Goal: Transaction & Acquisition: Obtain resource

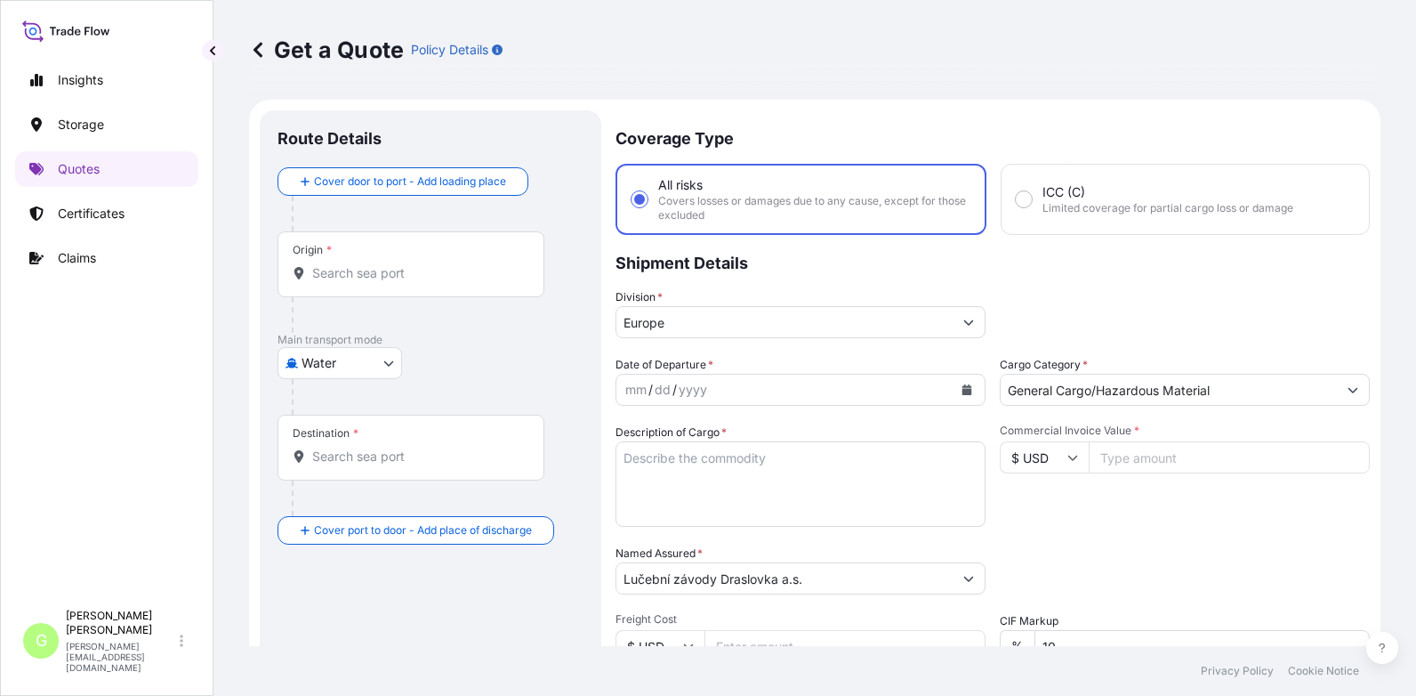
select select "Water"
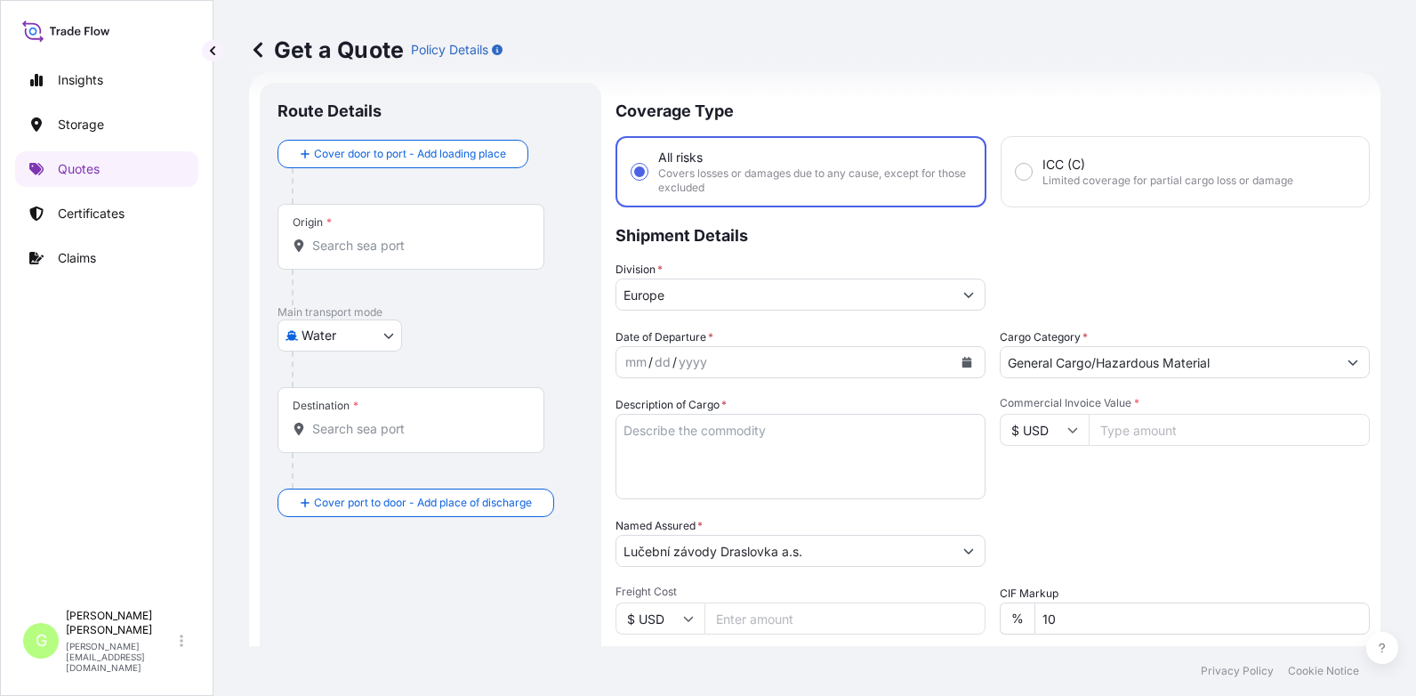
click at [1149, 430] on input "Commercial Invoice Value *" at bounding box center [1229, 430] width 281 height 32
paste input "570000.0000"
type input "570000.0000"
click at [667, 426] on textarea "Description of Cargo *" at bounding box center [800, 456] width 370 height 85
paste textarea "SODIUM CYANIDE"
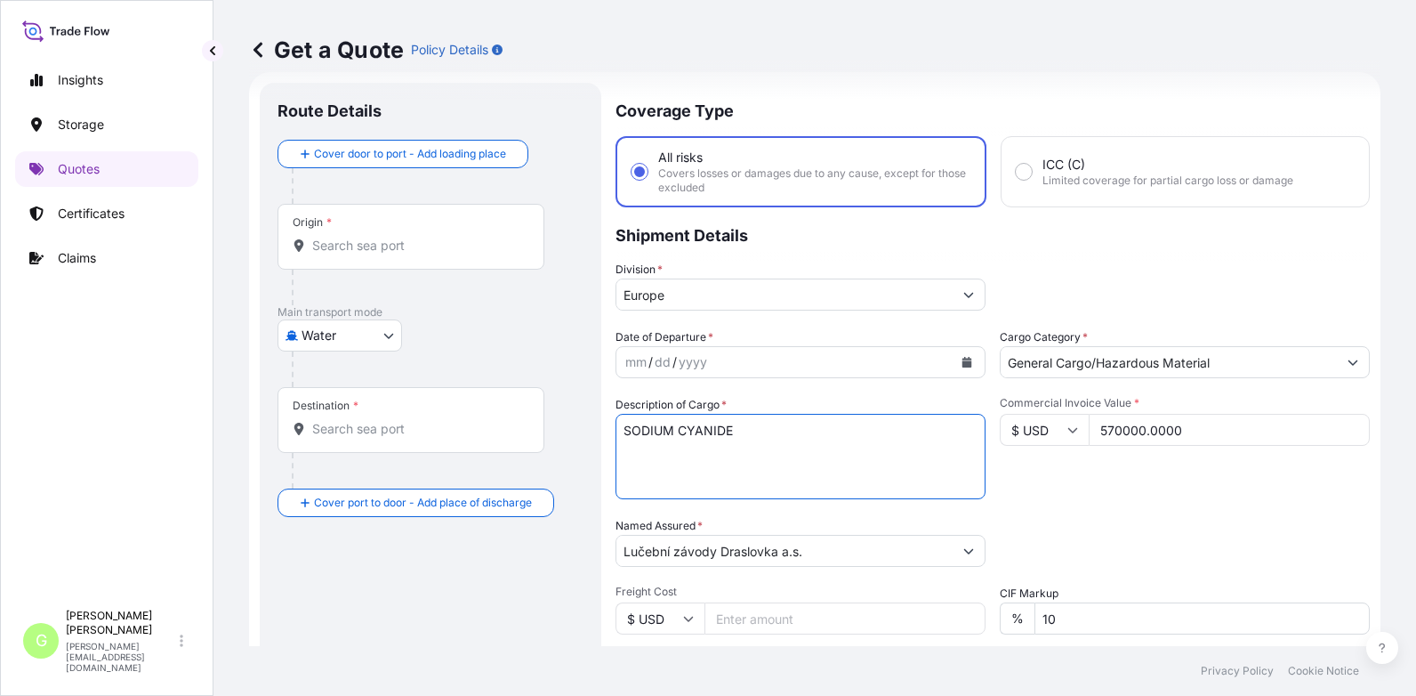
click at [746, 429] on textarea "SODIUM CYANIDE" at bounding box center [800, 456] width 370 height 85
click at [632, 450] on textarea "SODIUM CYANIDE" at bounding box center [800, 456] width 370 height 85
paste textarea "BL: ANT1936610"
click at [640, 446] on textarea "SODIUM CYANIDE BL: ANT1936610" at bounding box center [800, 456] width 370 height 85
click at [625, 463] on textarea "SODIUM CYANIDE BL NO ANT1936610" at bounding box center [800, 456] width 370 height 85
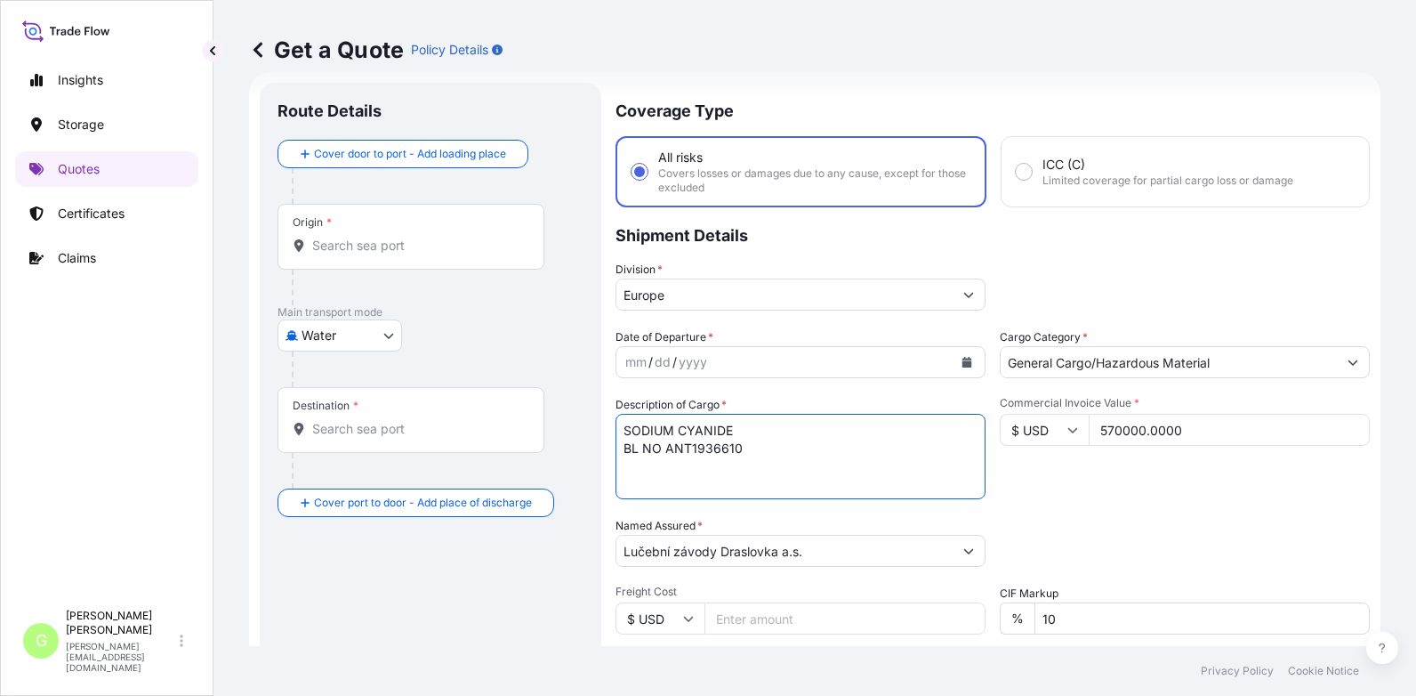
paste textarea "CAIU2956511 TRHU1116611 TLLU2742129 TCLU7601980 CMAU2213015 TGBU3077676 ECMU272…"
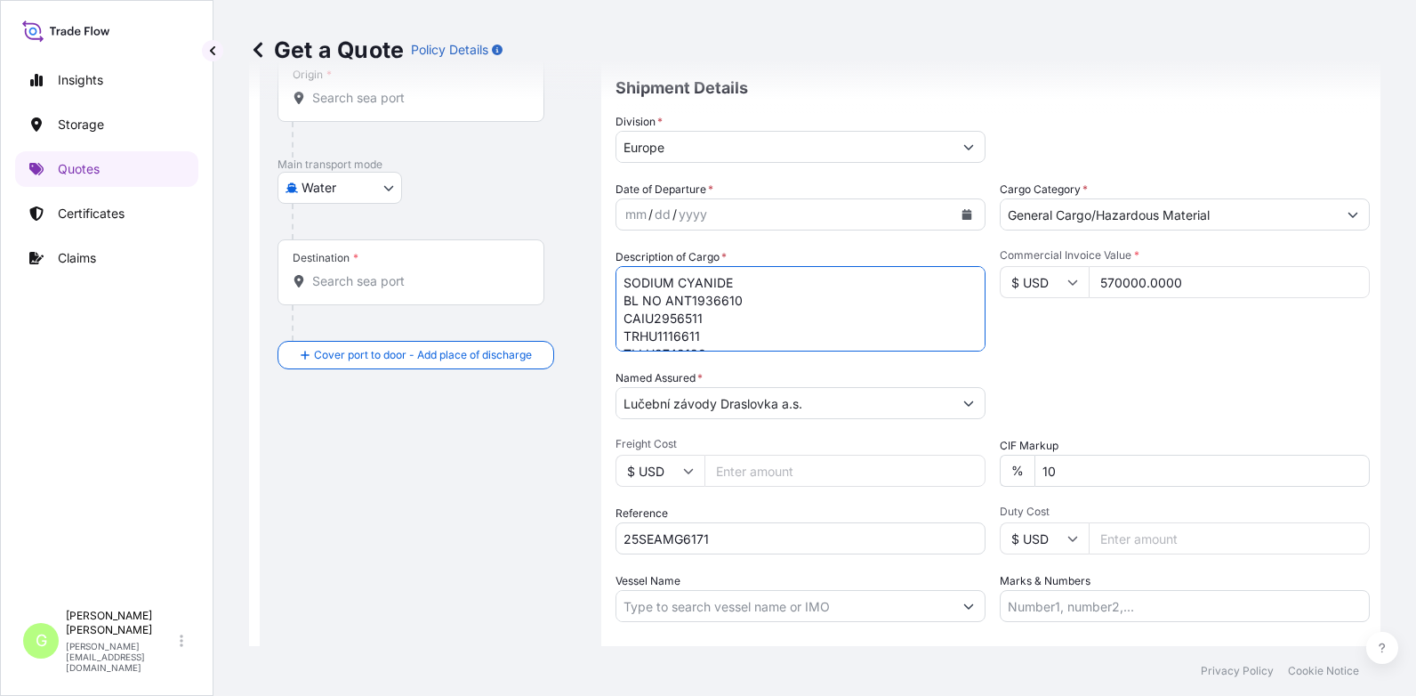
scroll to position [205, 0]
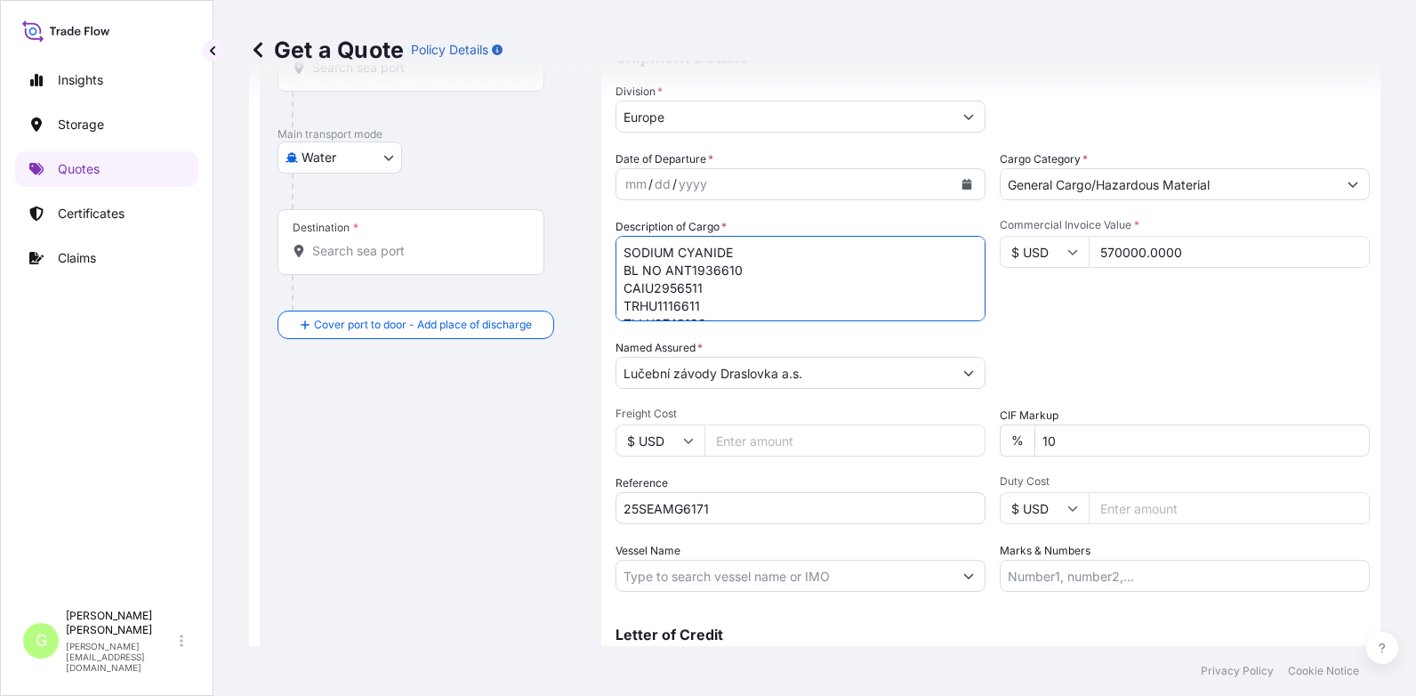
type textarea "SODIUM CYANIDE BL NO ANT1936610 CAIU2956511 TRHU1116611 TLLU2742129 TCLU7601980…"
click at [961, 180] on icon "Calendar" at bounding box center [966, 184] width 11 height 11
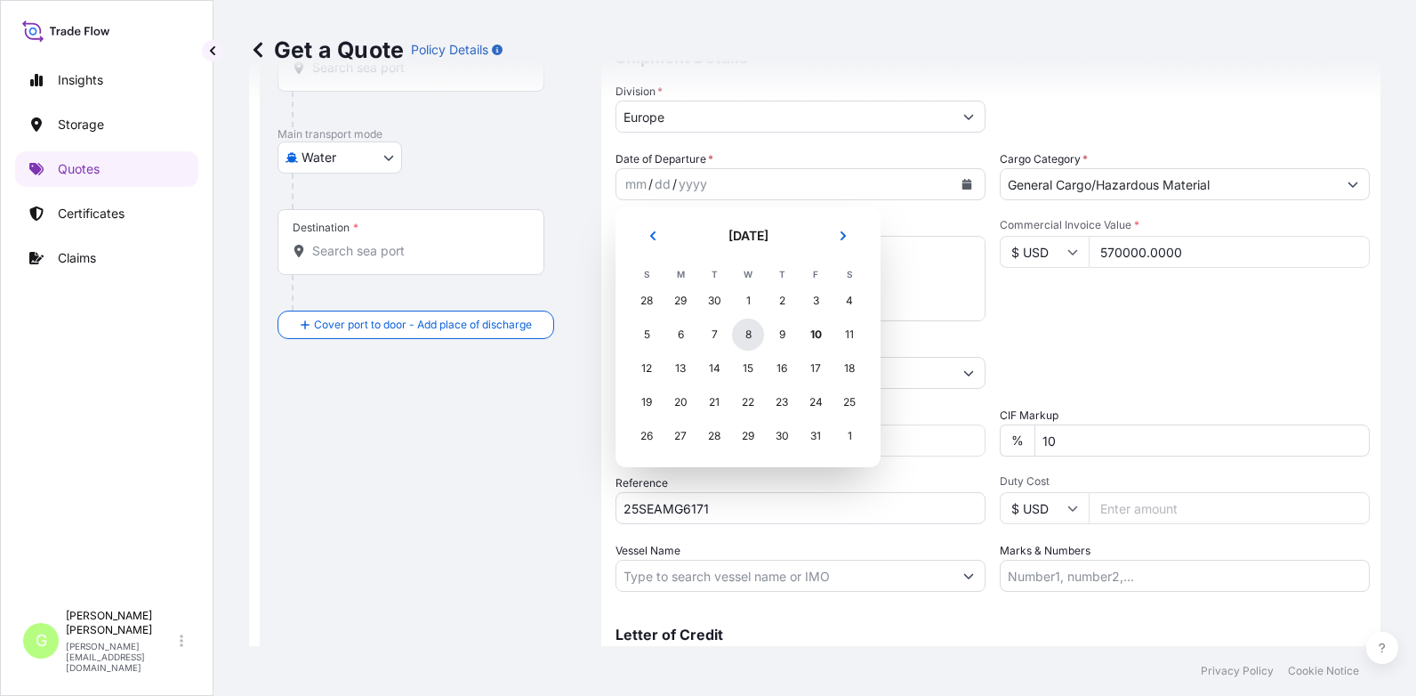
click at [748, 329] on div "8" at bounding box center [748, 334] width 32 height 32
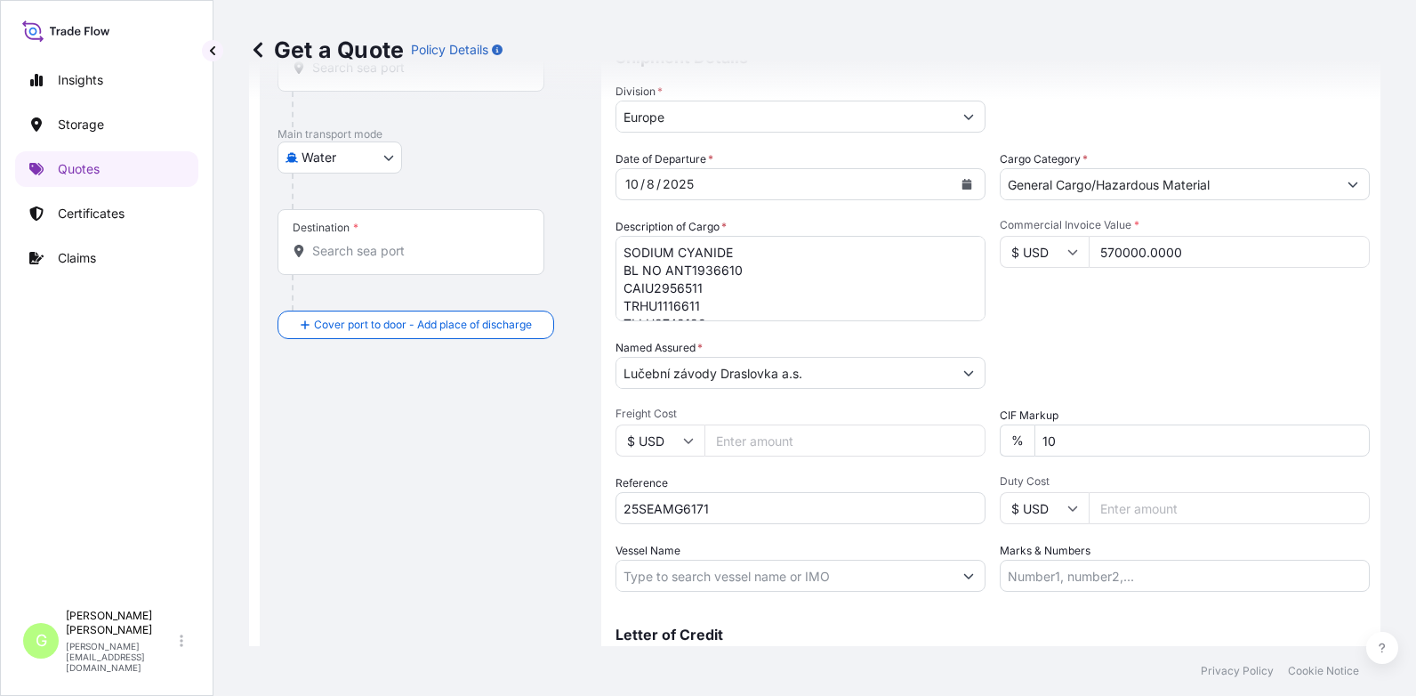
click at [125, 419] on div "Insights Storage Quotes Certificates Claims" at bounding box center [106, 323] width 183 height 554
click at [687, 574] on input "Vessel Name" at bounding box center [784, 575] width 336 height 32
paste input "CMA-CGM"
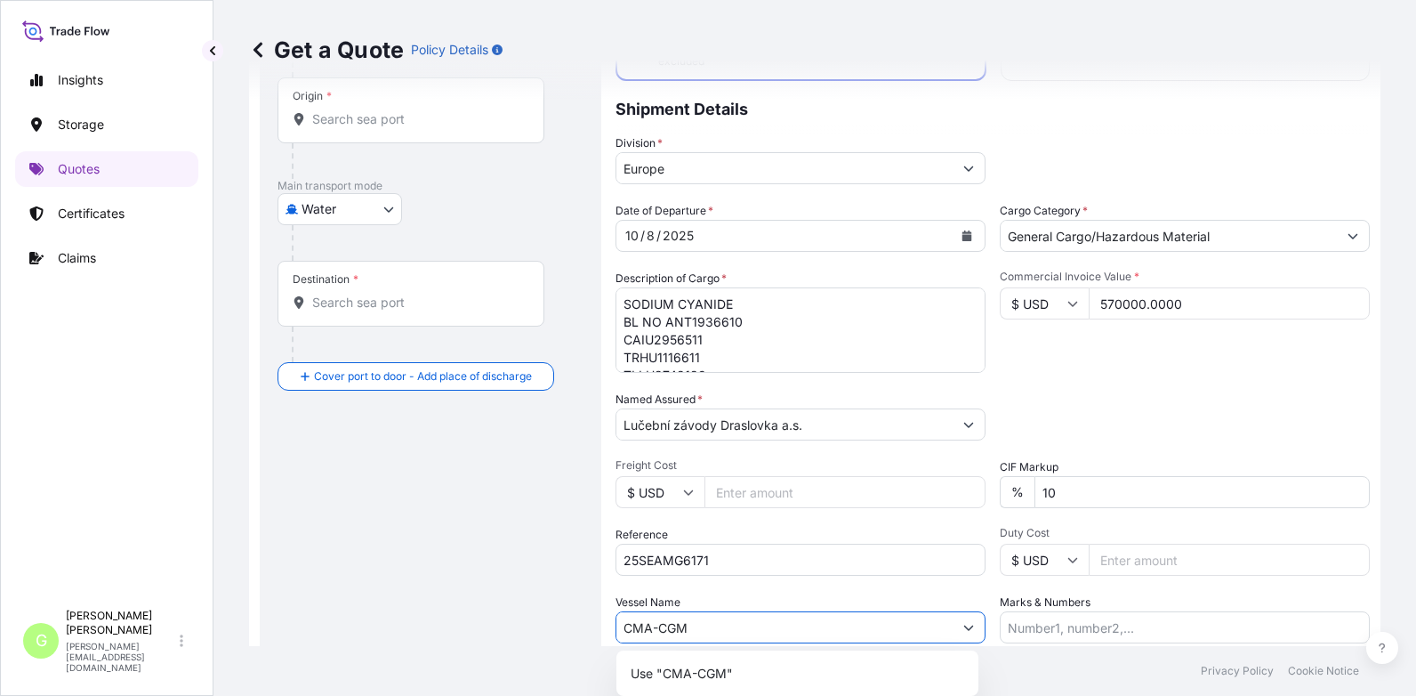
scroll to position [294, 0]
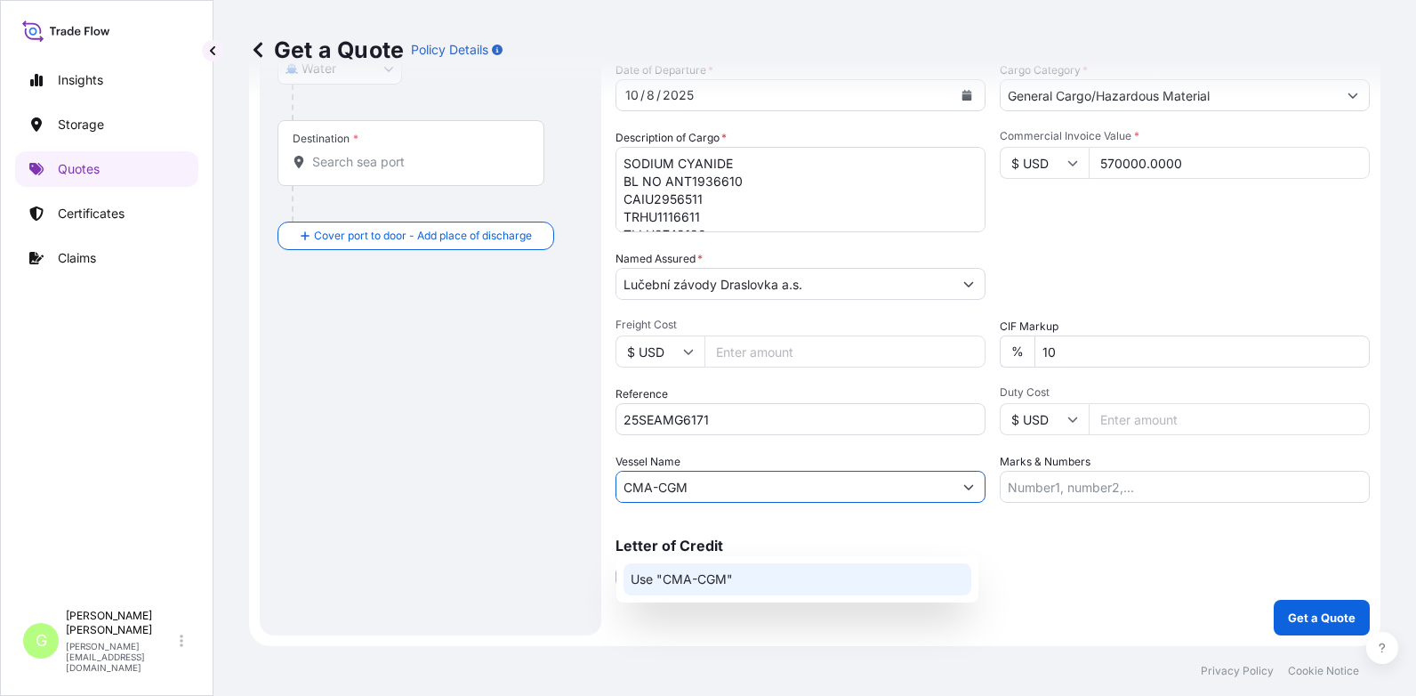
click at [686, 571] on p "Use "CMA-CGM"" at bounding box center [682, 579] width 102 height 18
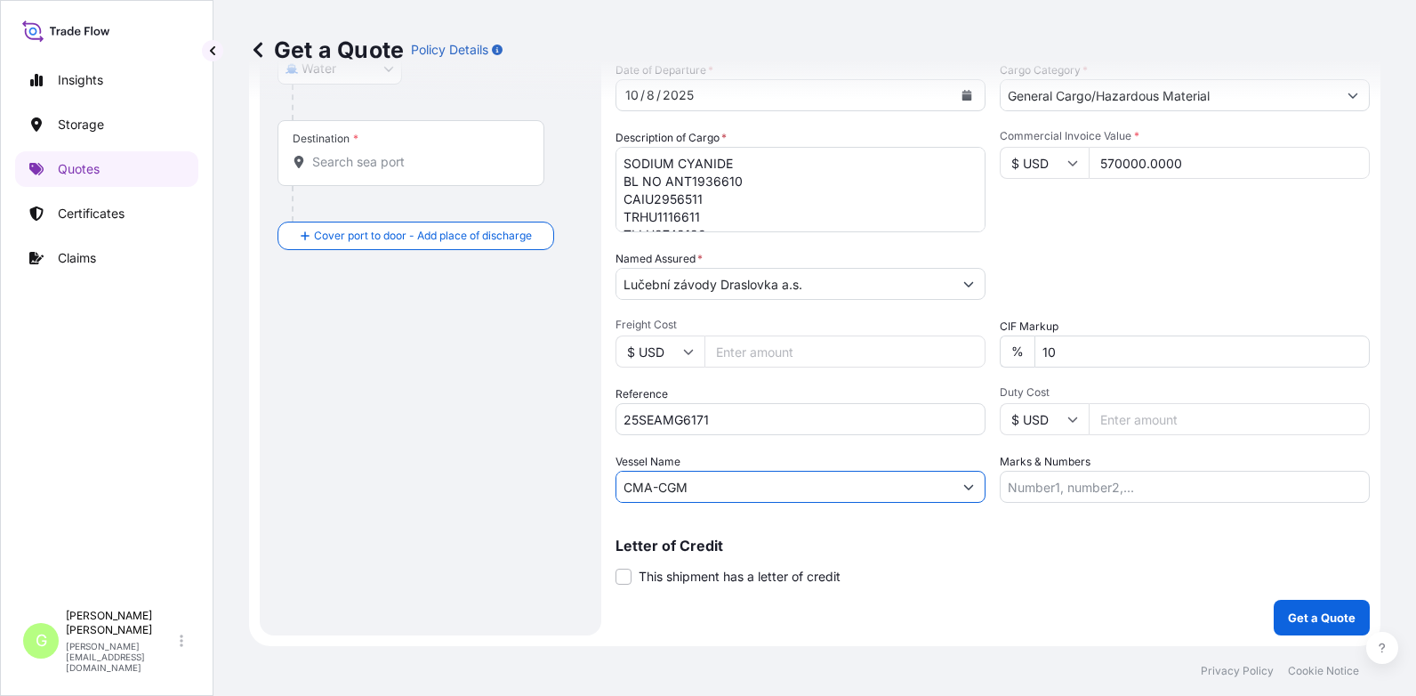
scroll to position [28, 0]
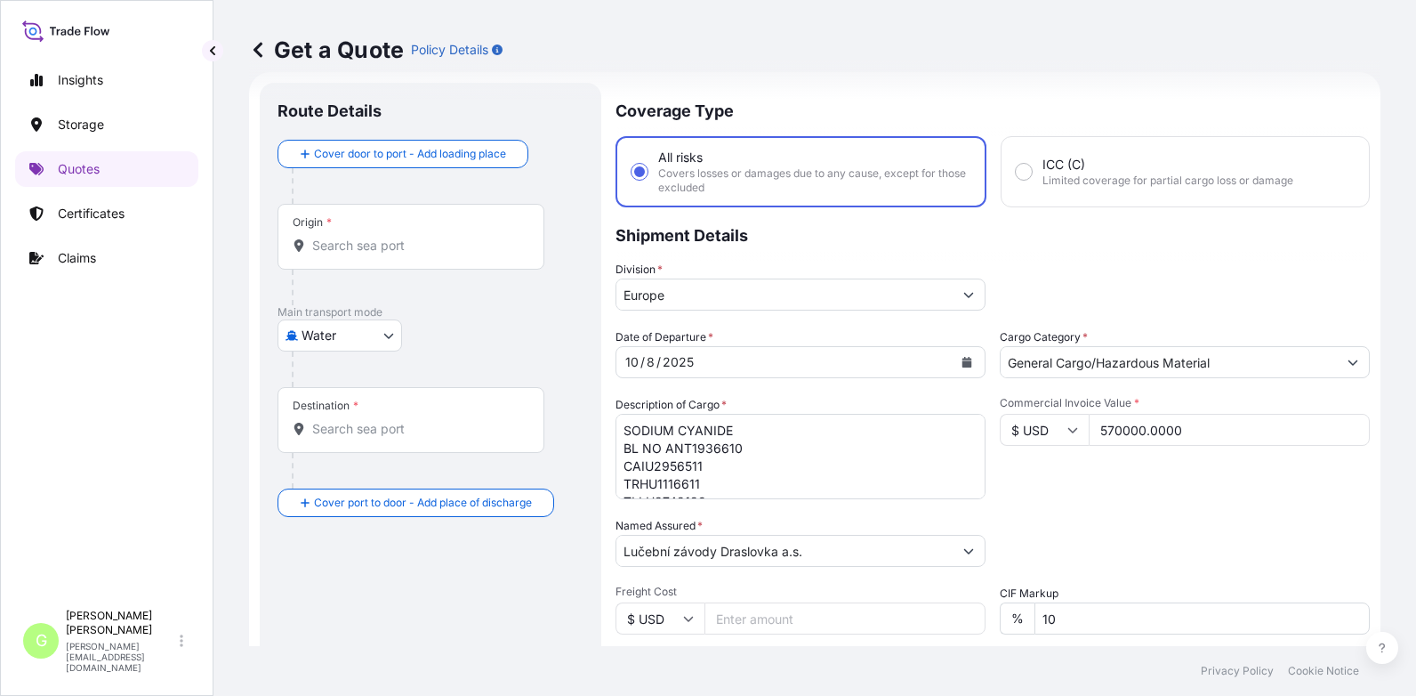
type input "CMA-CGM"
click at [351, 260] on div "Origin *" at bounding box center [410, 237] width 267 height 66
click at [351, 254] on input "Origin *" at bounding box center [417, 246] width 210 height 18
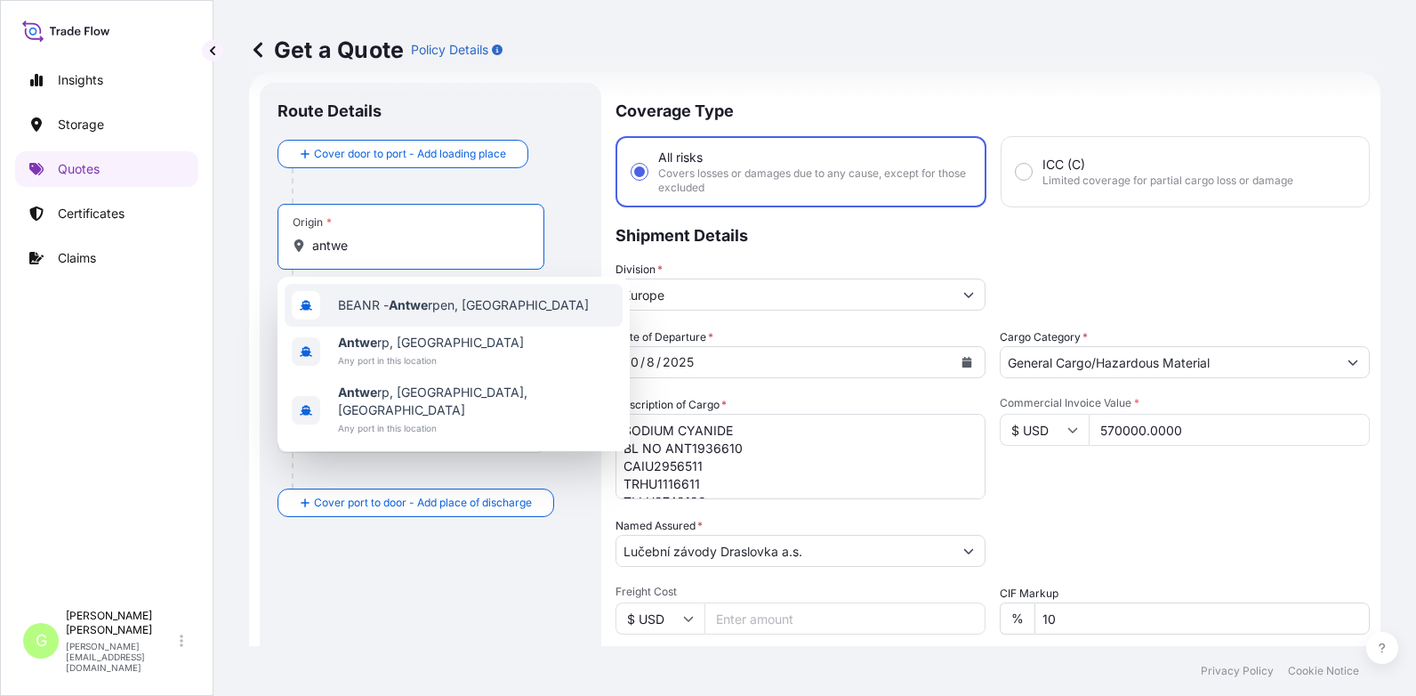
click at [364, 294] on div "BEANR - Antwe rpen, [GEOGRAPHIC_DATA]" at bounding box center [454, 305] width 338 height 43
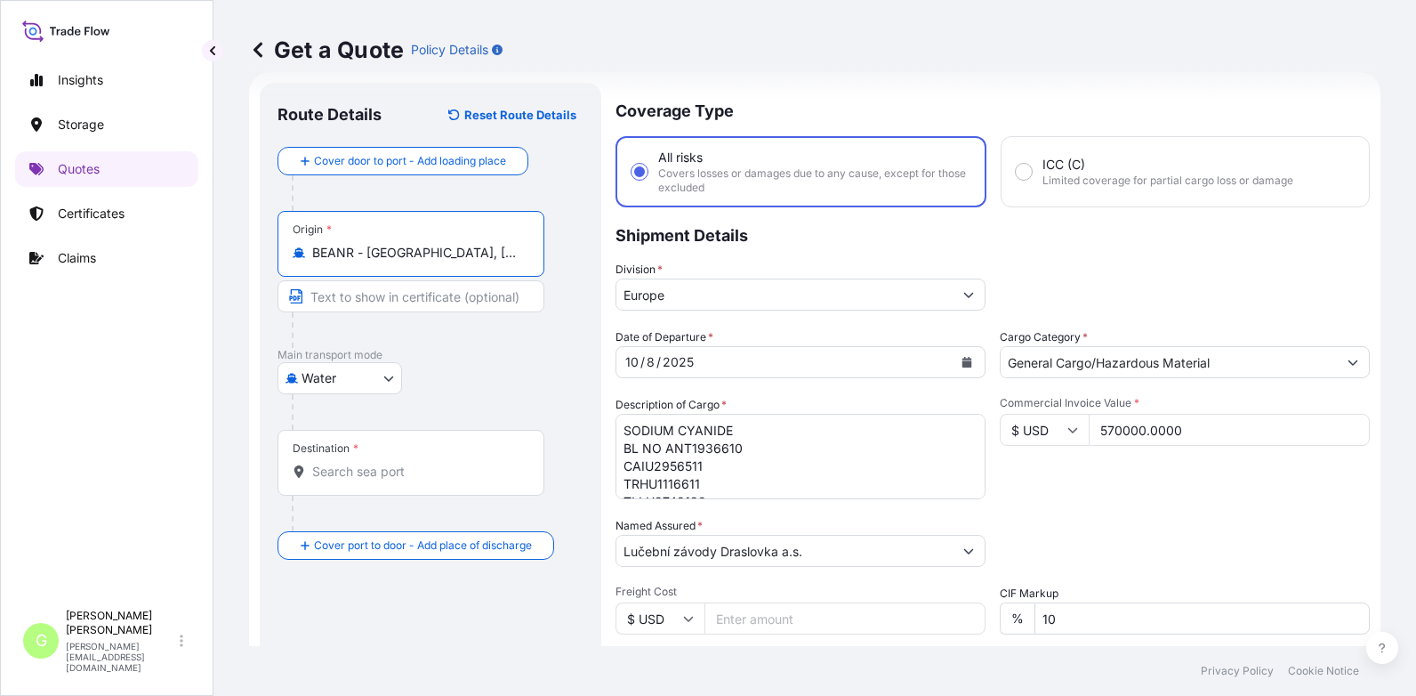
drag, startPoint x: 484, startPoint y: 256, endPoint x: 367, endPoint y: 255, distance: 116.5
click at [367, 255] on input "BEANR - [GEOGRAPHIC_DATA], [GEOGRAPHIC_DATA]" at bounding box center [417, 253] width 210 height 18
type input "BEANR - [GEOGRAPHIC_DATA], [GEOGRAPHIC_DATA]"
click at [350, 298] on input "Text to appear on certificate" at bounding box center [410, 296] width 267 height 32
paste input "[GEOGRAPHIC_DATA], [GEOGRAPHIC_DATA]"
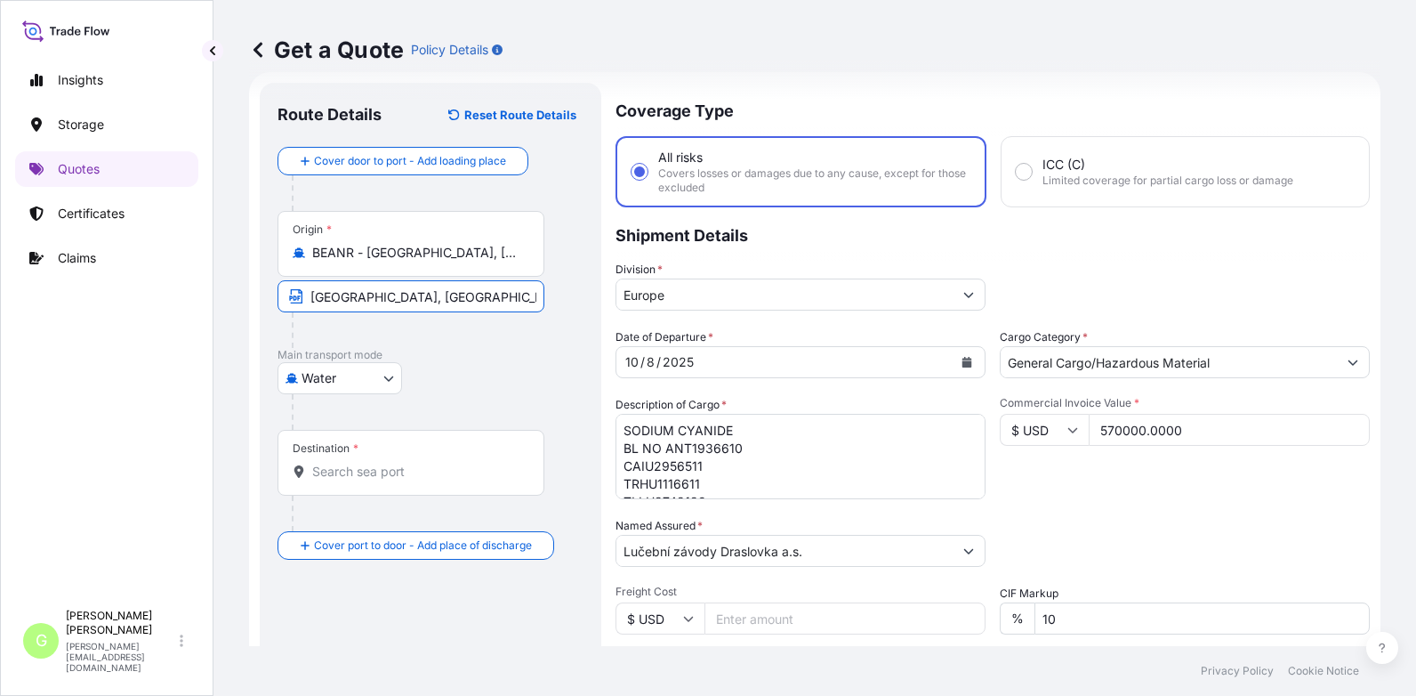
type input "[GEOGRAPHIC_DATA], [GEOGRAPHIC_DATA]"
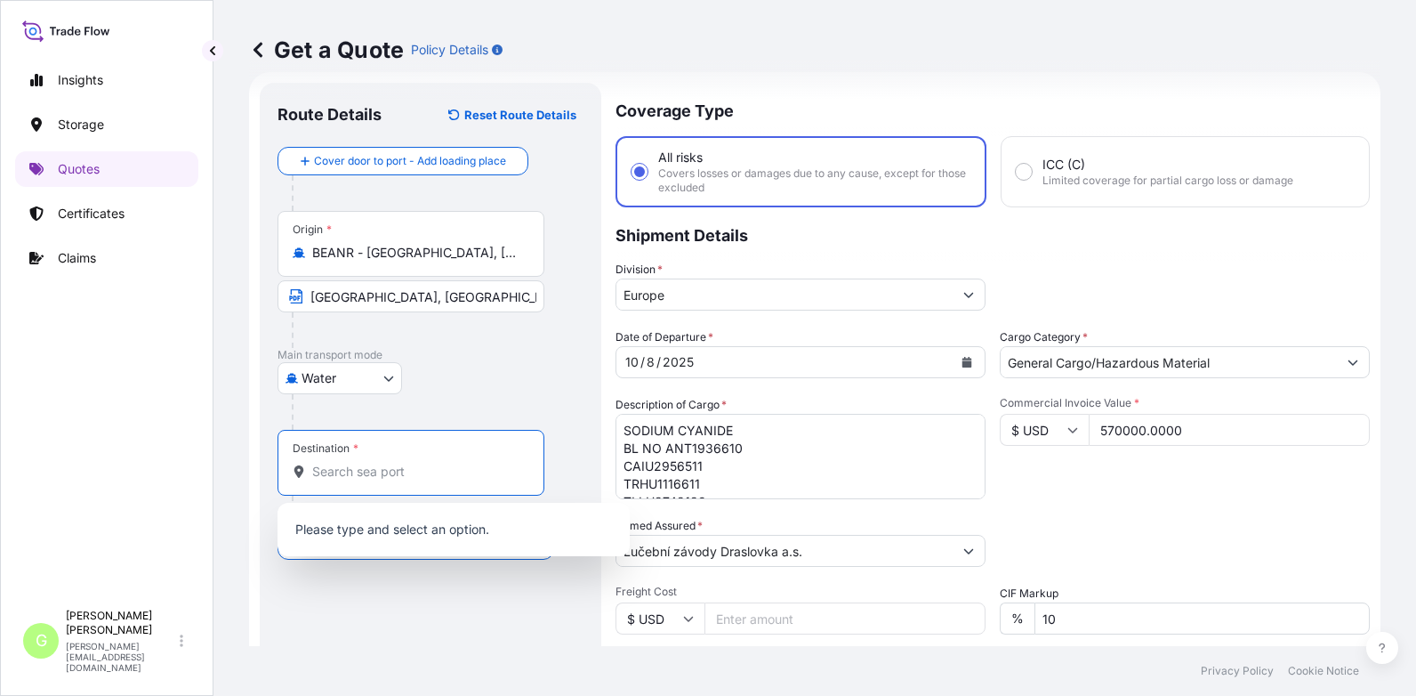
click at [336, 471] on input "Destination *" at bounding box center [417, 471] width 210 height 18
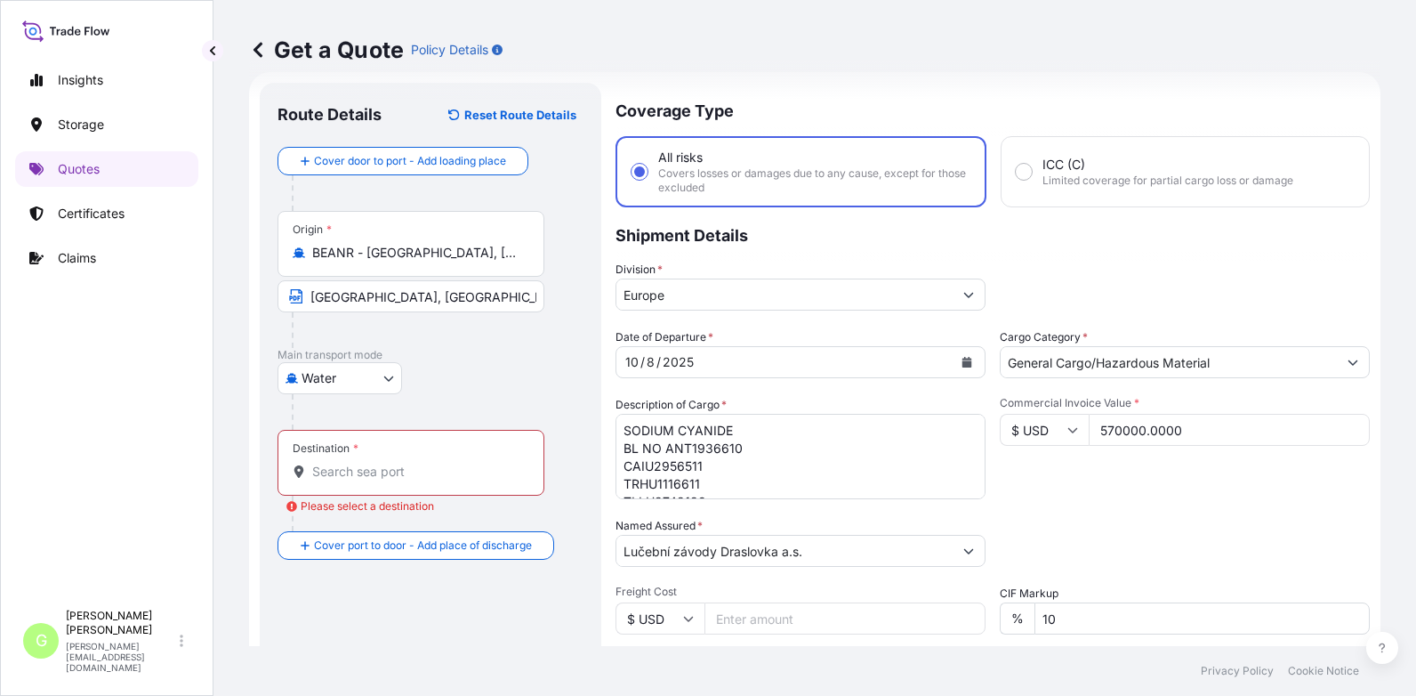
click at [149, 400] on div "Insights Storage Quotes Certificates Claims" at bounding box center [106, 323] width 183 height 554
click at [317, 479] on input "Destination * Please select a destination" at bounding box center [417, 471] width 210 height 18
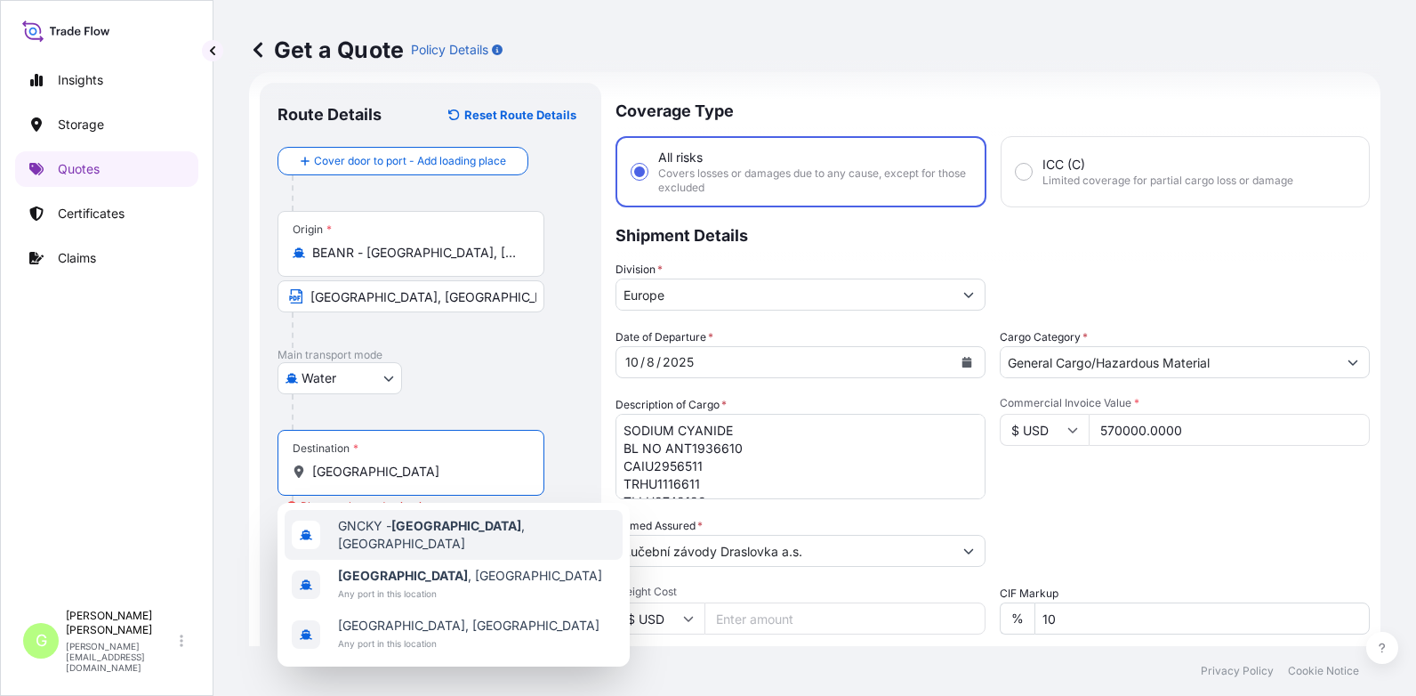
click at [396, 520] on div "GNCKY - [GEOGRAPHIC_DATA] , [GEOGRAPHIC_DATA]" at bounding box center [454, 535] width 338 height 50
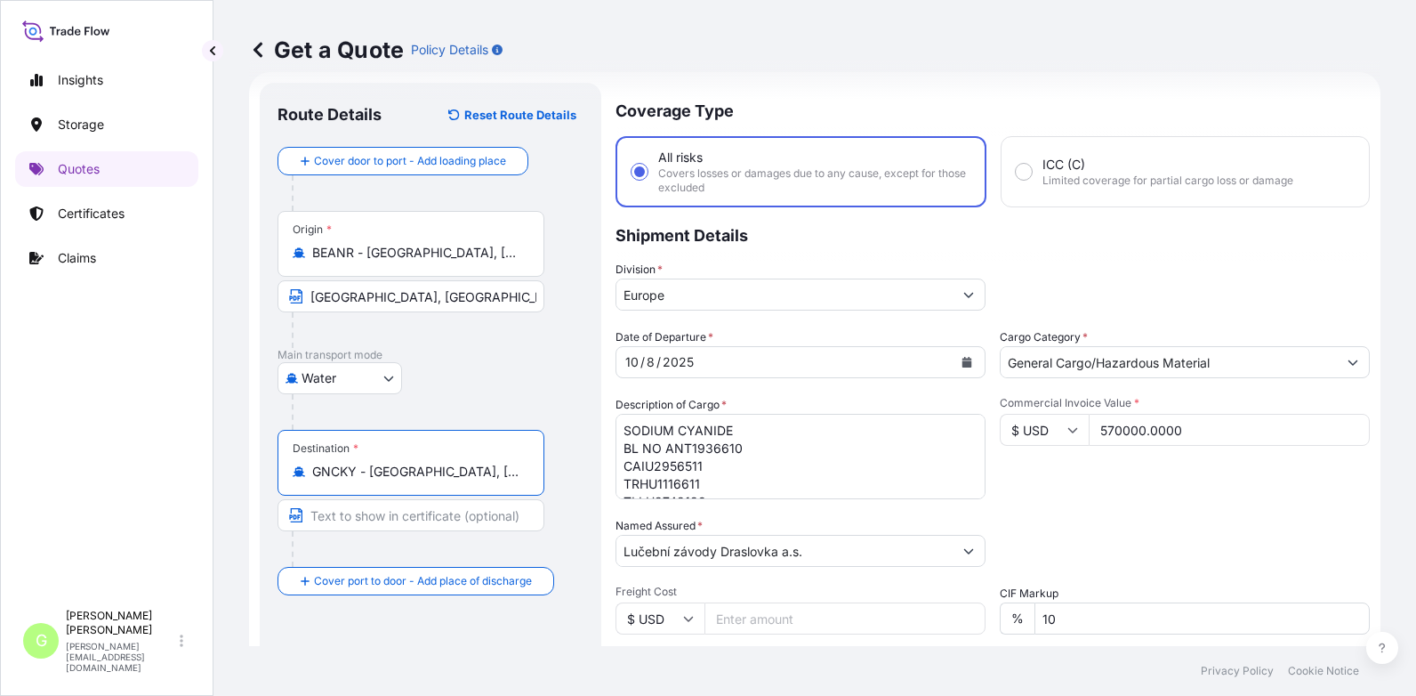
drag, startPoint x: 478, startPoint y: 474, endPoint x: 373, endPoint y: 473, distance: 105.0
click at [373, 473] on input "GNCKY - [GEOGRAPHIC_DATA], [GEOGRAPHIC_DATA]" at bounding box center [417, 471] width 210 height 18
type input "GNCKY - [GEOGRAPHIC_DATA], [GEOGRAPHIC_DATA]"
click at [327, 513] on input "Text to appear on certificate" at bounding box center [410, 515] width 267 height 32
paste input "[GEOGRAPHIC_DATA], [GEOGRAPHIC_DATA]"
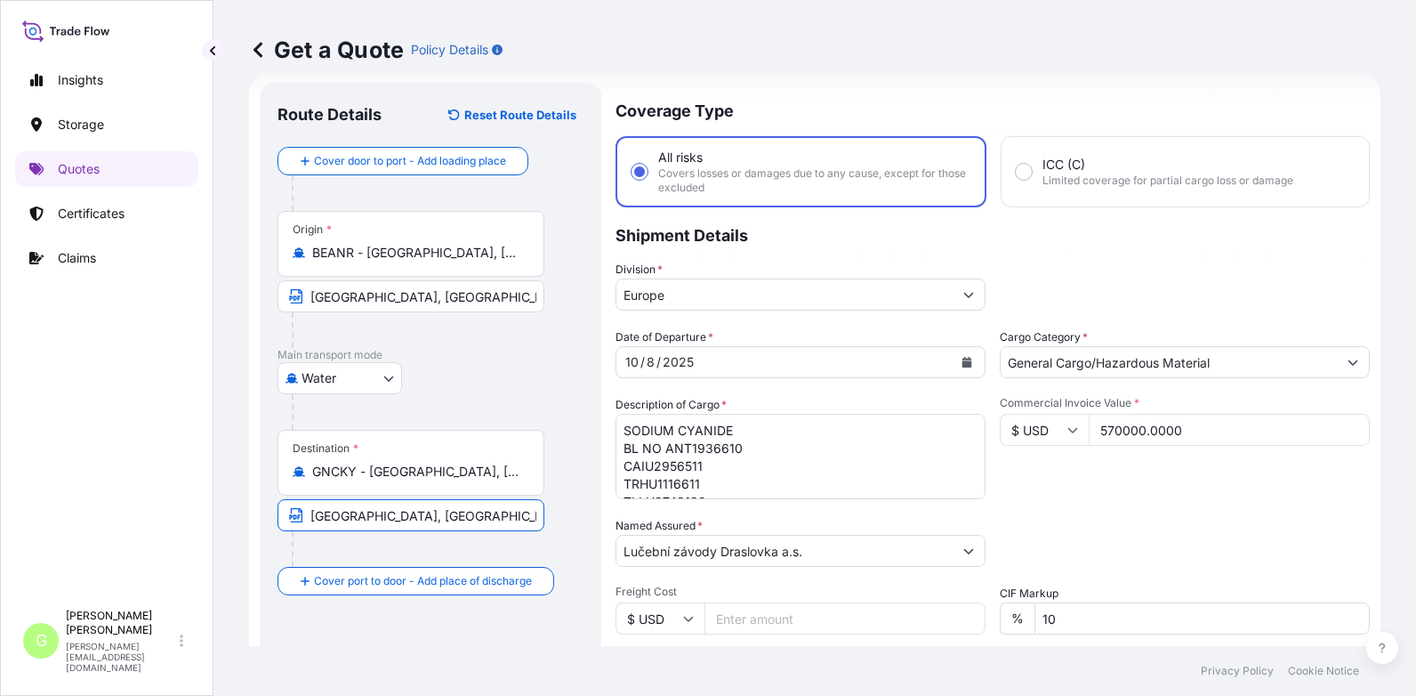
type input "[GEOGRAPHIC_DATA], [GEOGRAPHIC_DATA]"
click at [177, 483] on div "Insights Storage Quotes Certificates Claims" at bounding box center [106, 323] width 183 height 554
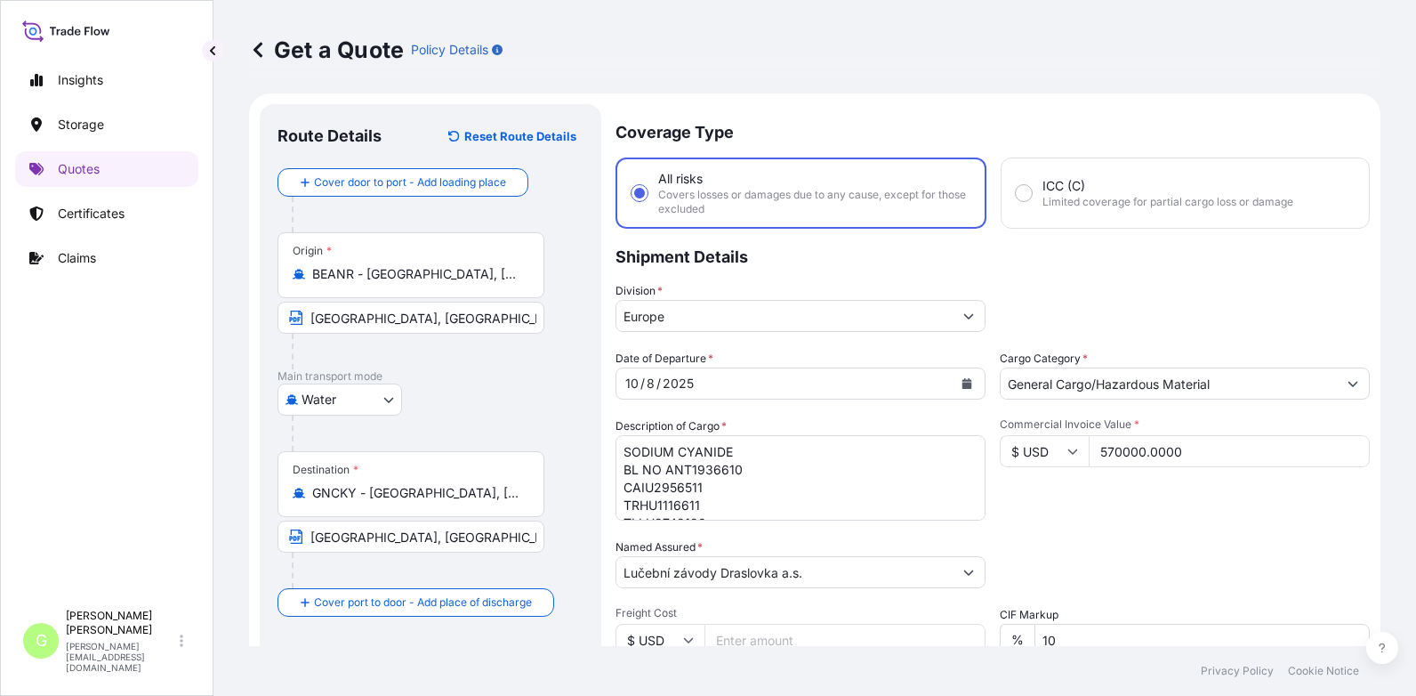
scroll to position [0, 0]
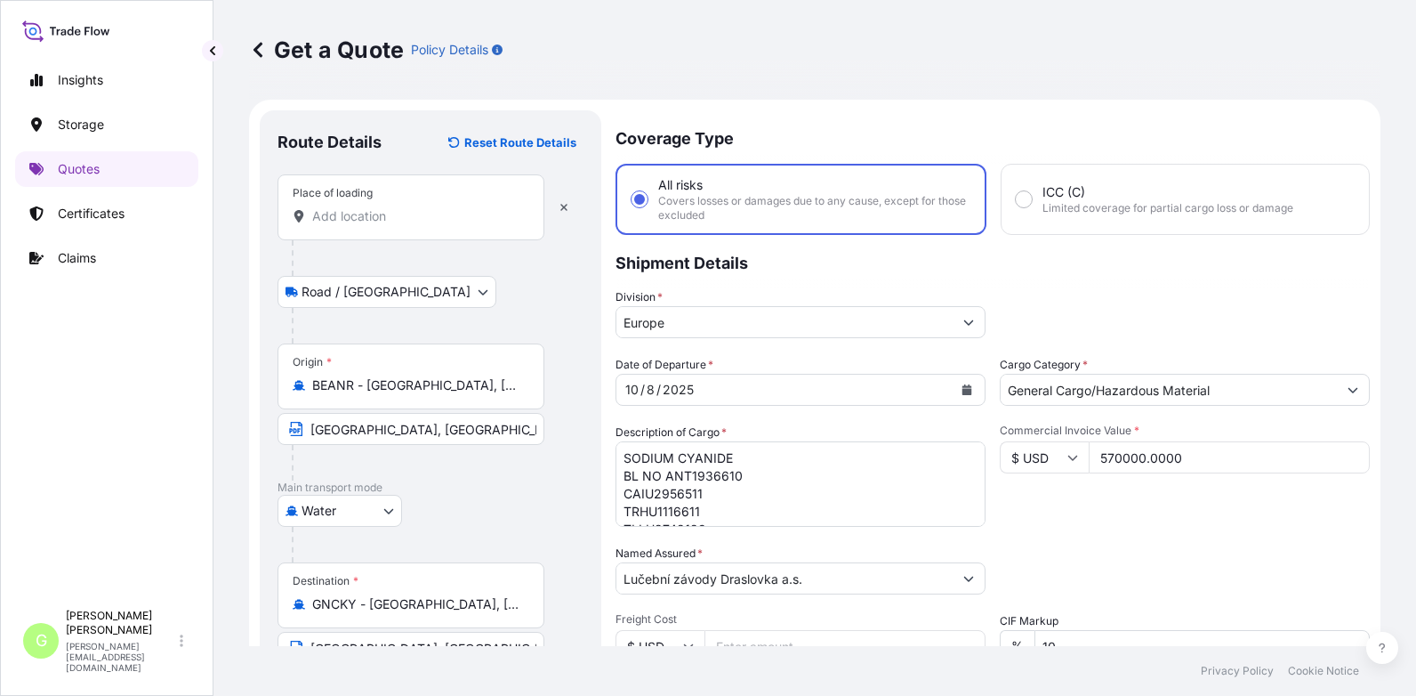
click at [330, 215] on input "Place of loading" at bounding box center [417, 216] width 210 height 18
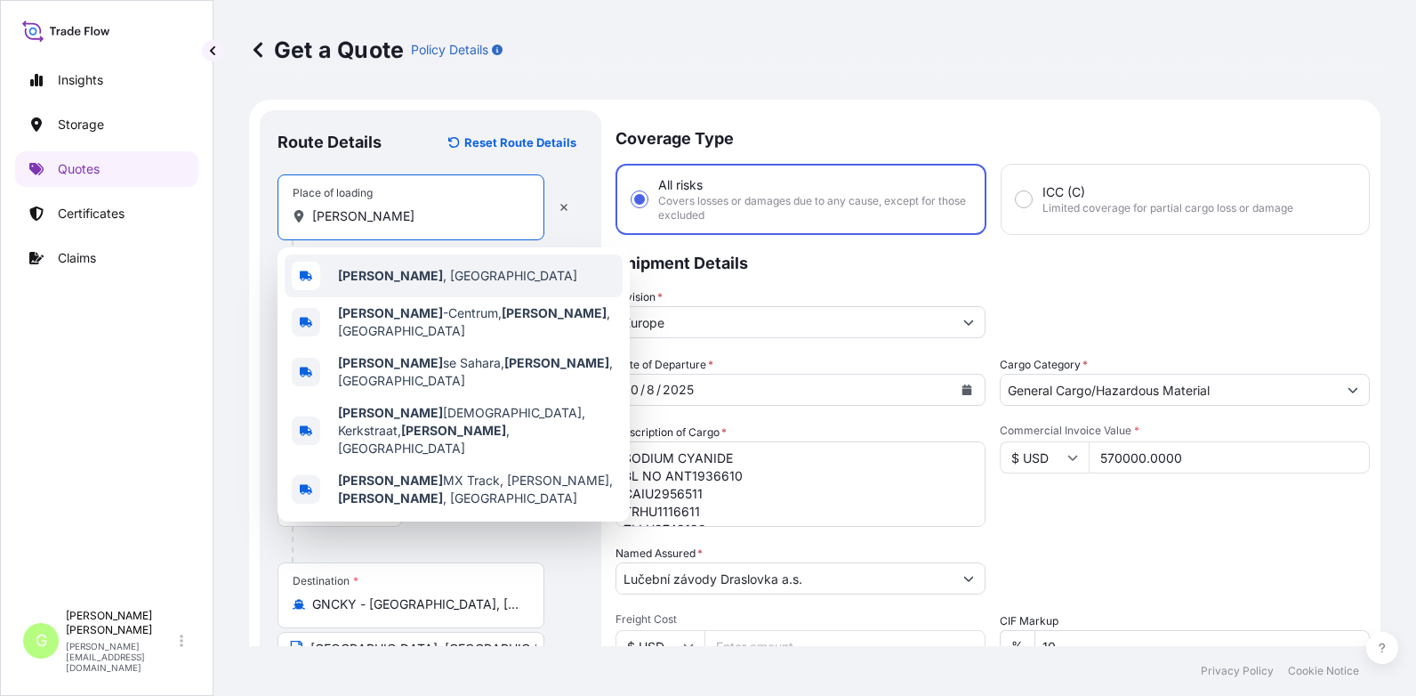
click at [359, 270] on b "[PERSON_NAME]" at bounding box center [390, 275] width 105 height 15
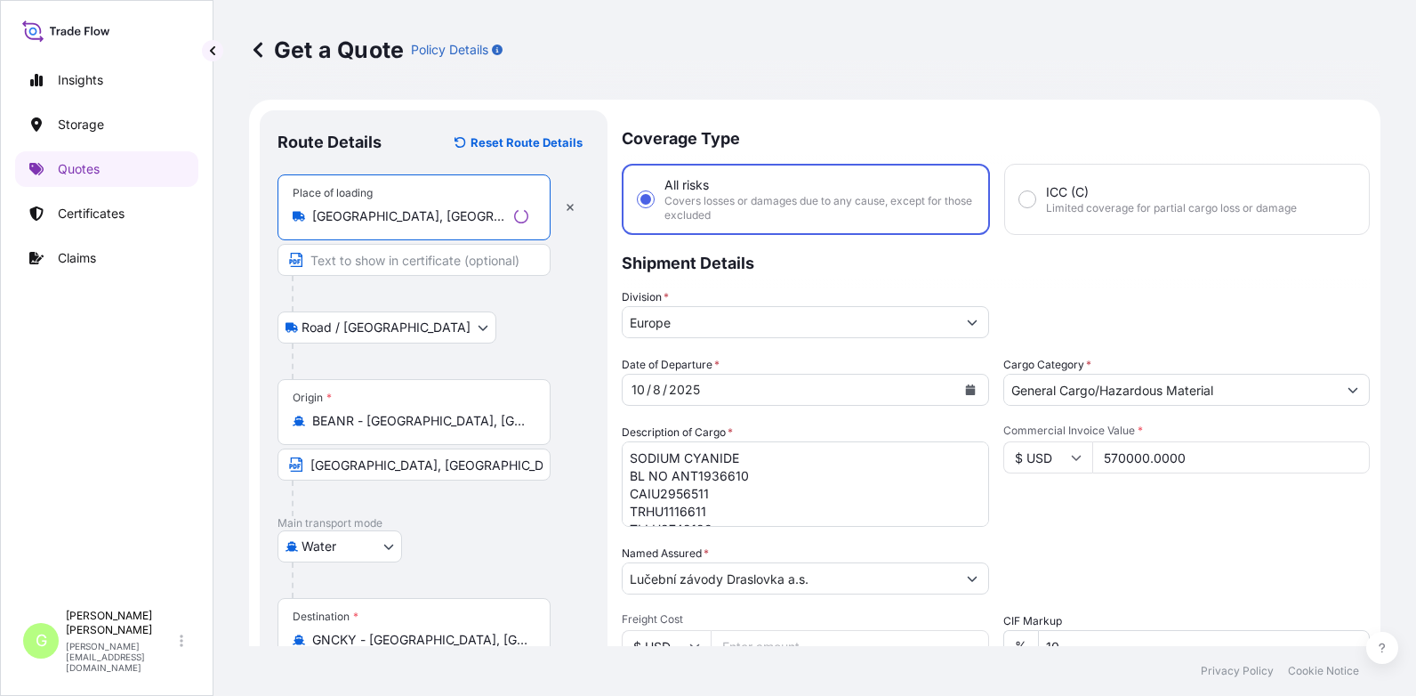
type input "[GEOGRAPHIC_DATA], [GEOGRAPHIC_DATA]"
click at [359, 269] on input "Text to appear on certificate" at bounding box center [413, 260] width 273 height 32
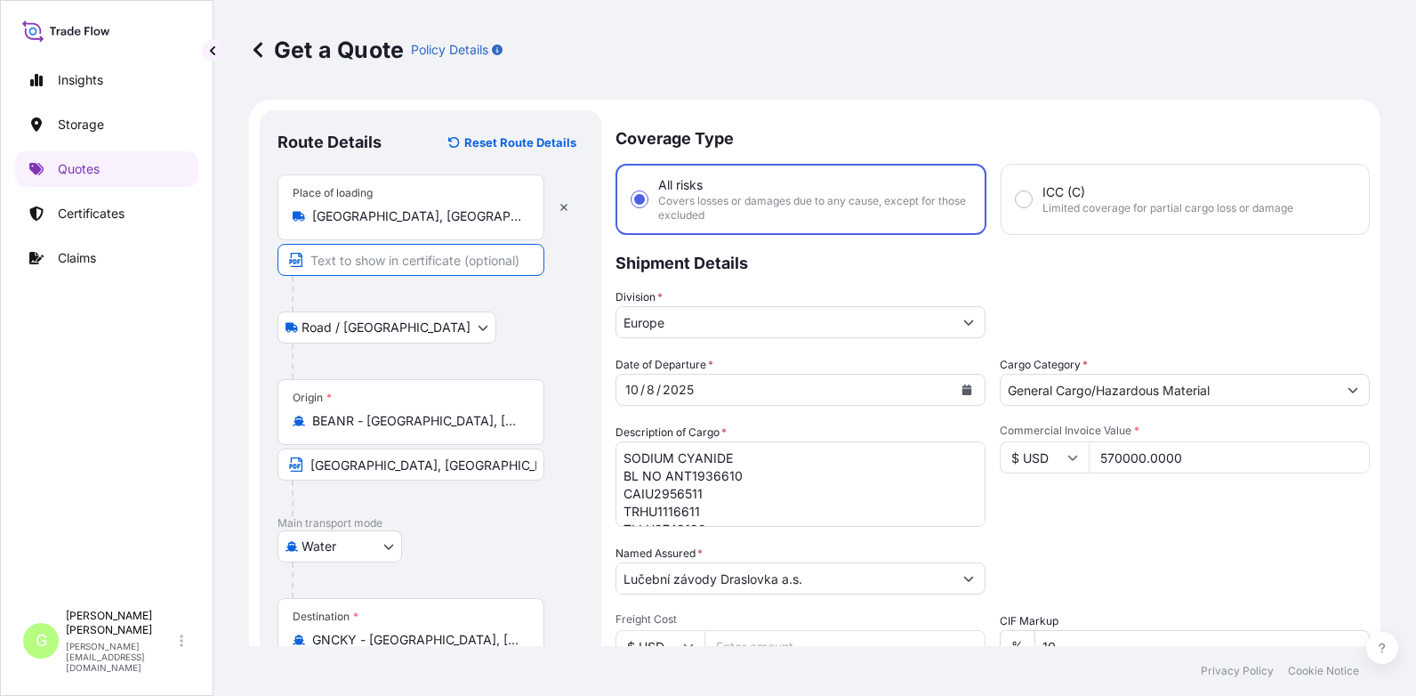
type input "[GEOGRAPHIC_DATA], [GEOGRAPHIC_DATA]"
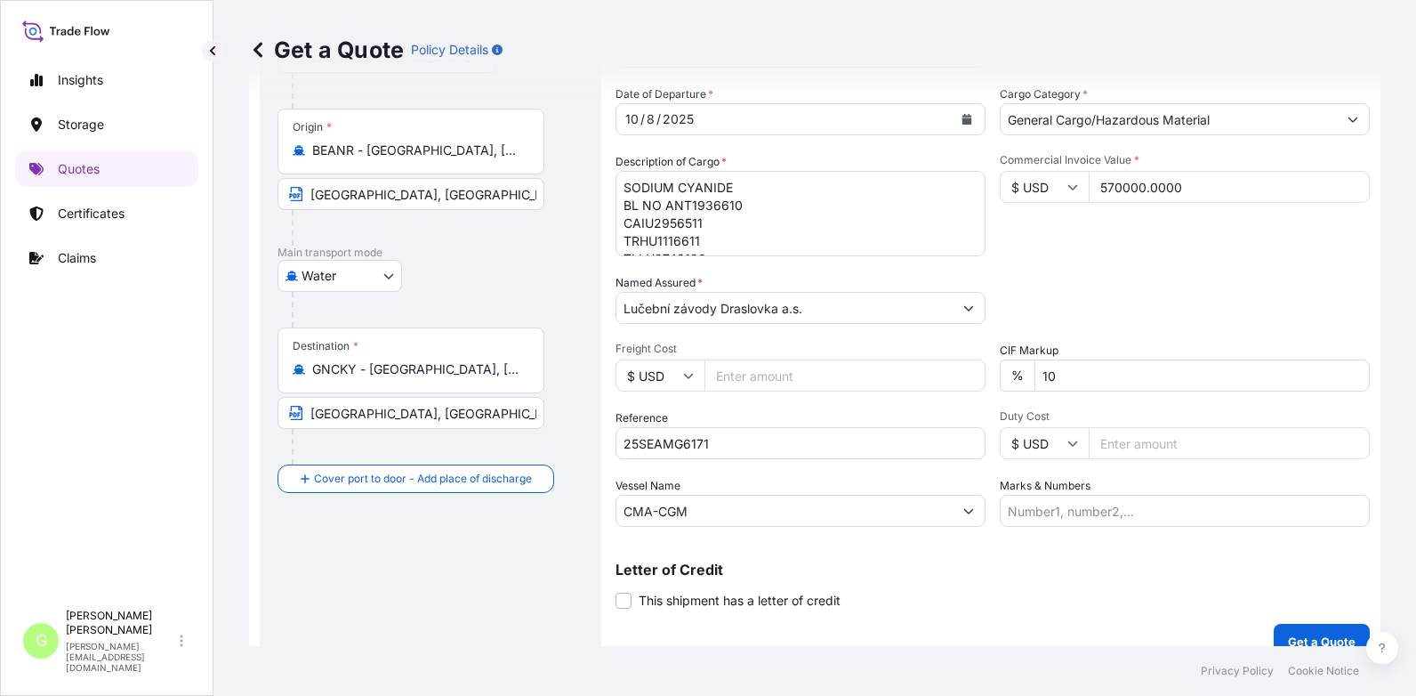
scroll to position [294, 0]
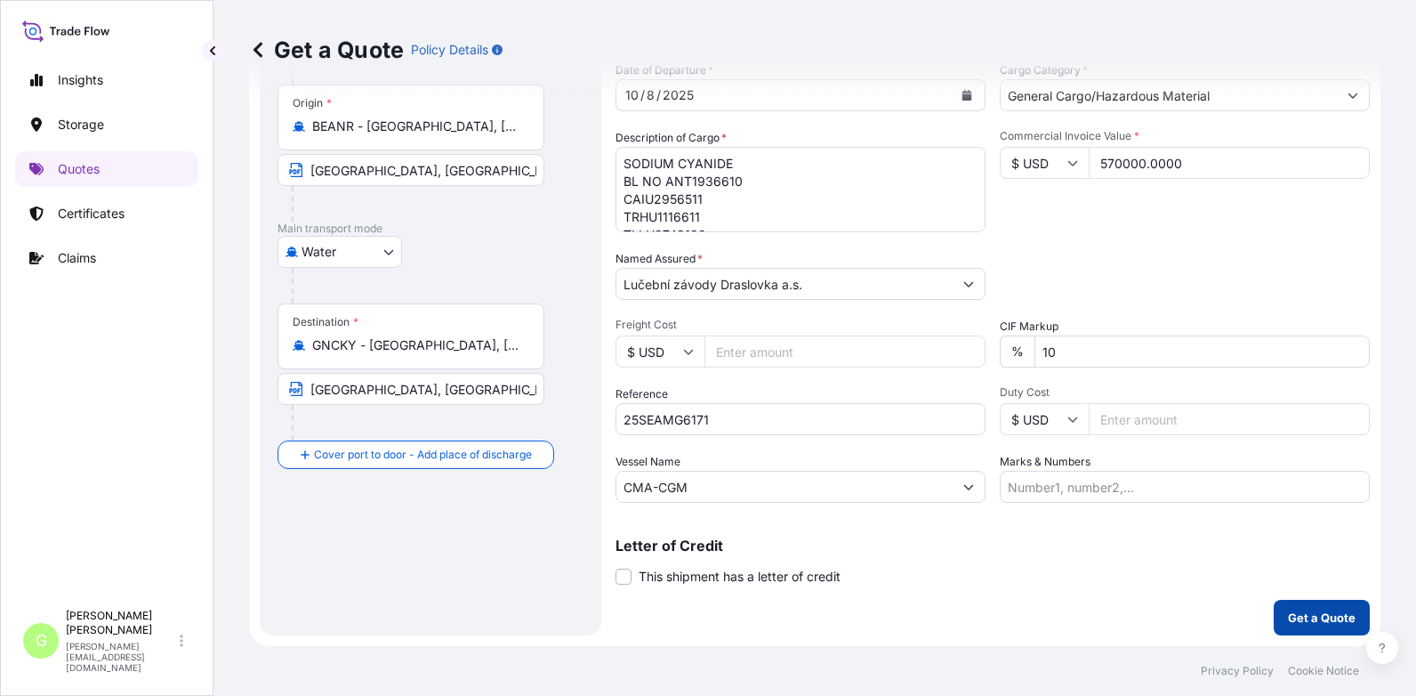
click at [1294, 615] on p "Get a Quote" at bounding box center [1322, 617] width 68 height 18
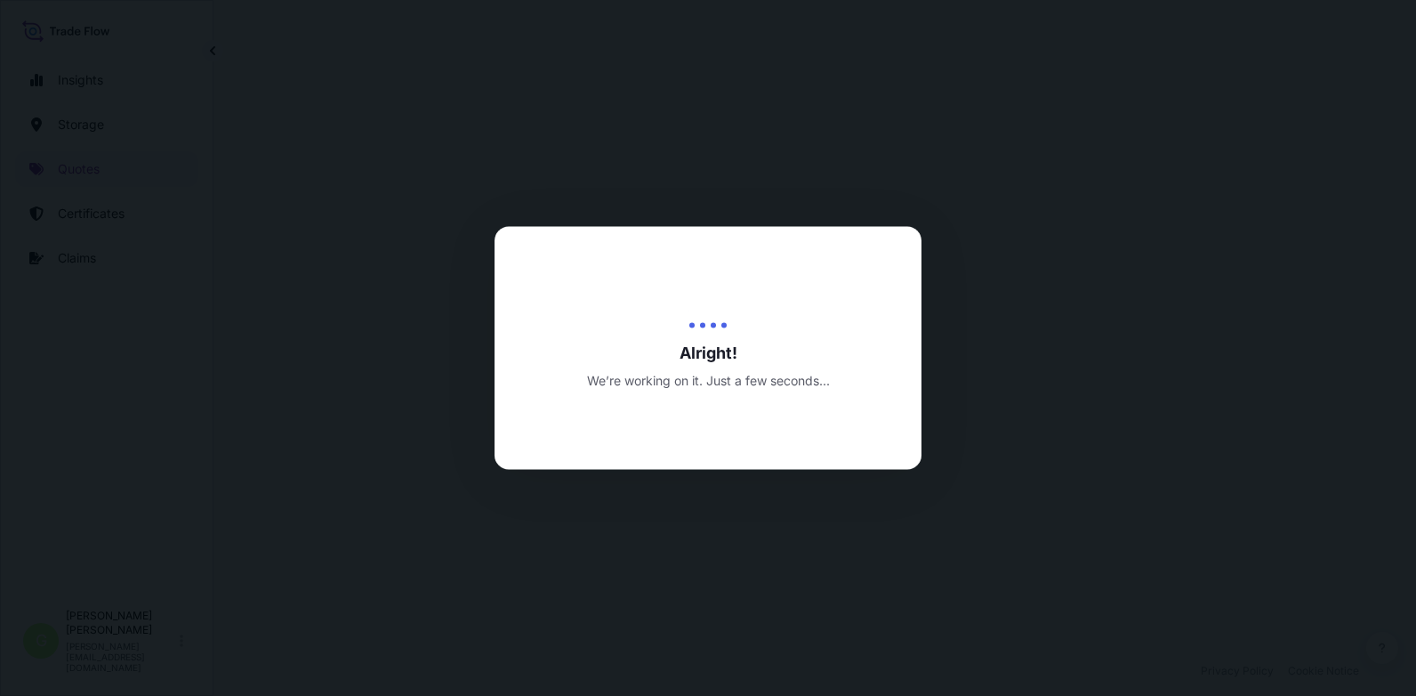
select select "Road / [GEOGRAPHIC_DATA]"
select select "Water"
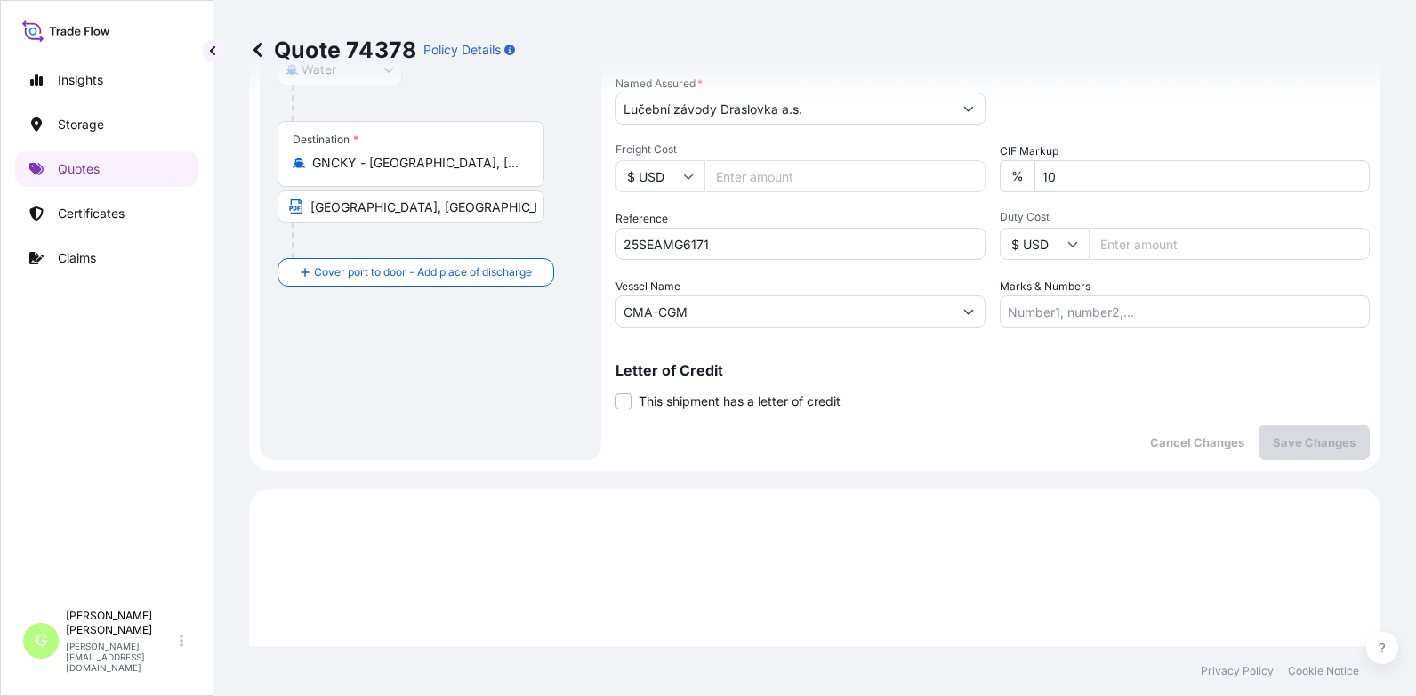
scroll to position [246, 0]
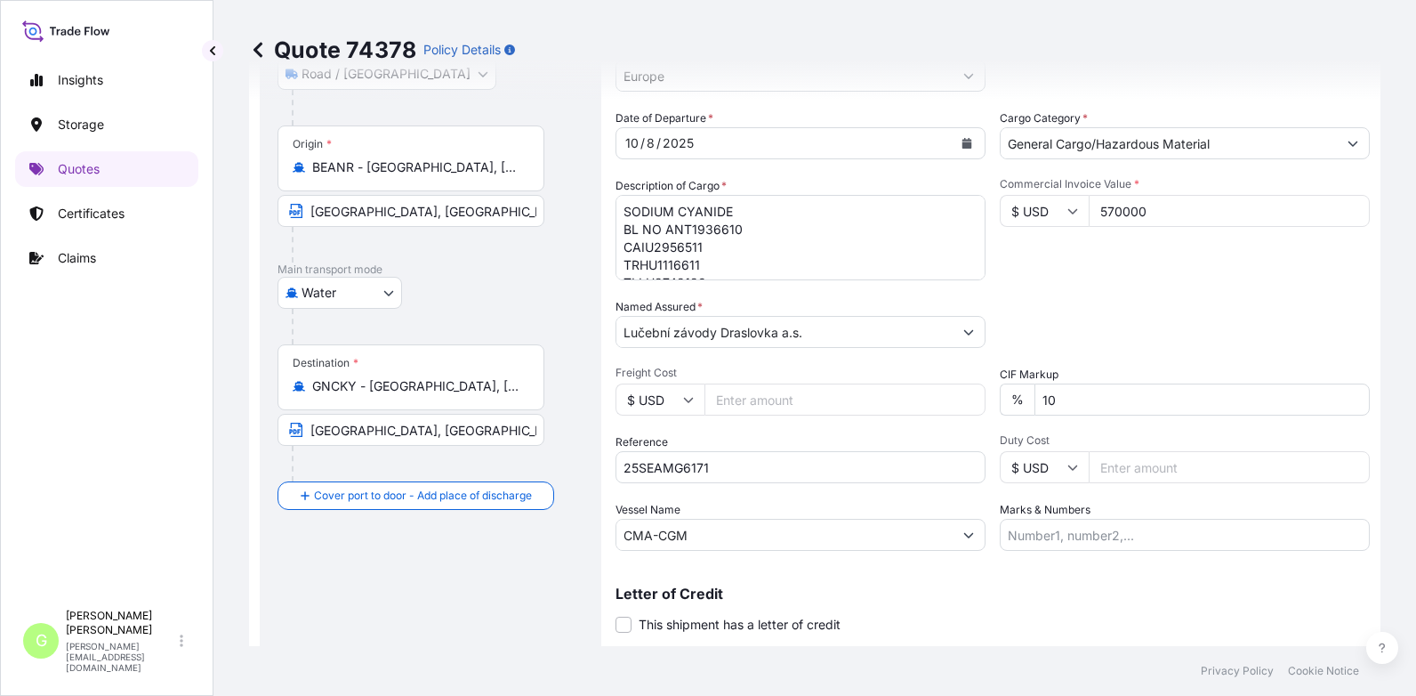
click at [961, 142] on icon "Calendar" at bounding box center [966, 143] width 11 height 11
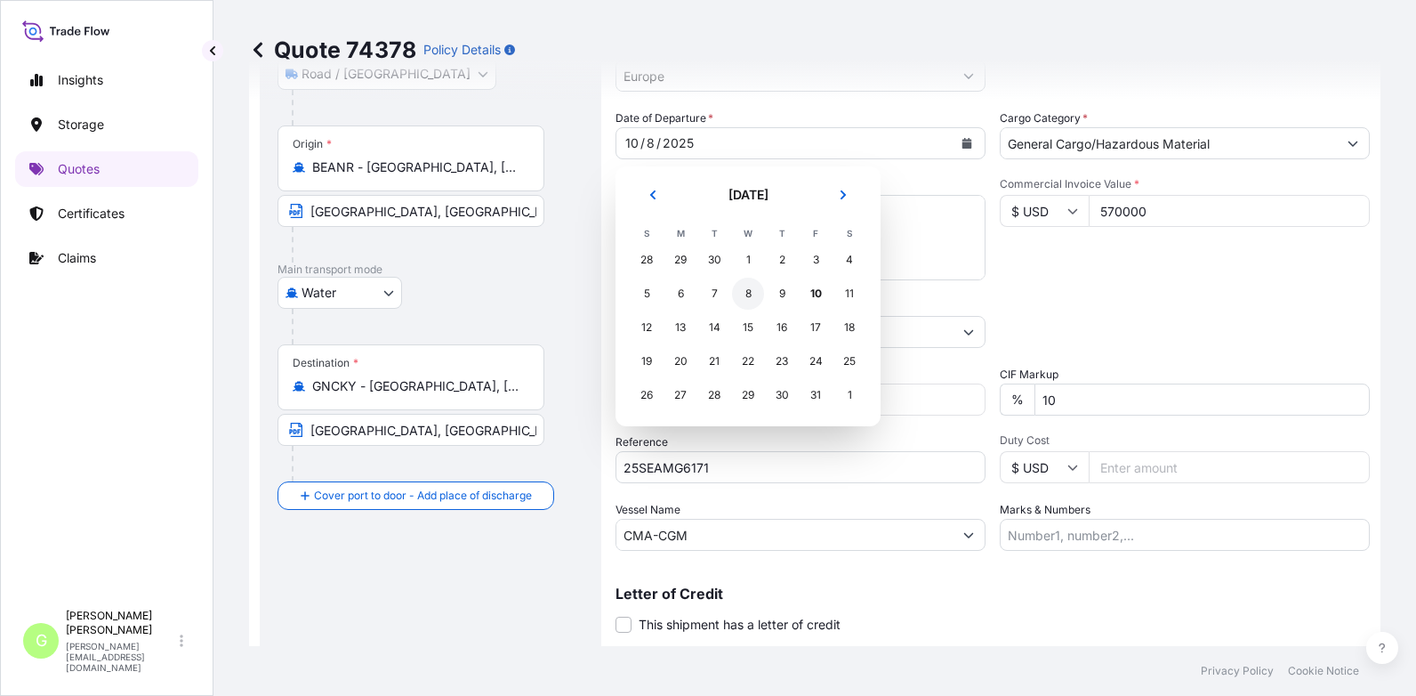
click at [745, 294] on div "8" at bounding box center [748, 293] width 32 height 32
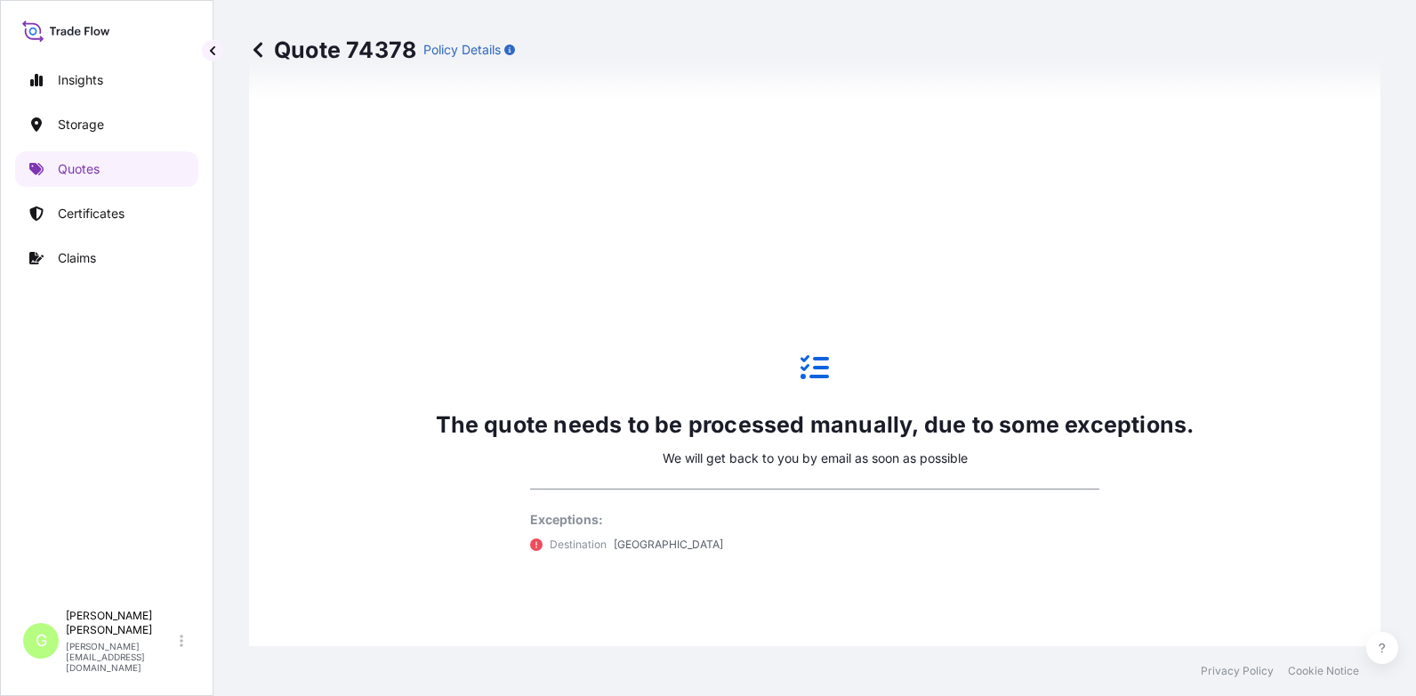
scroll to position [1136, 0]
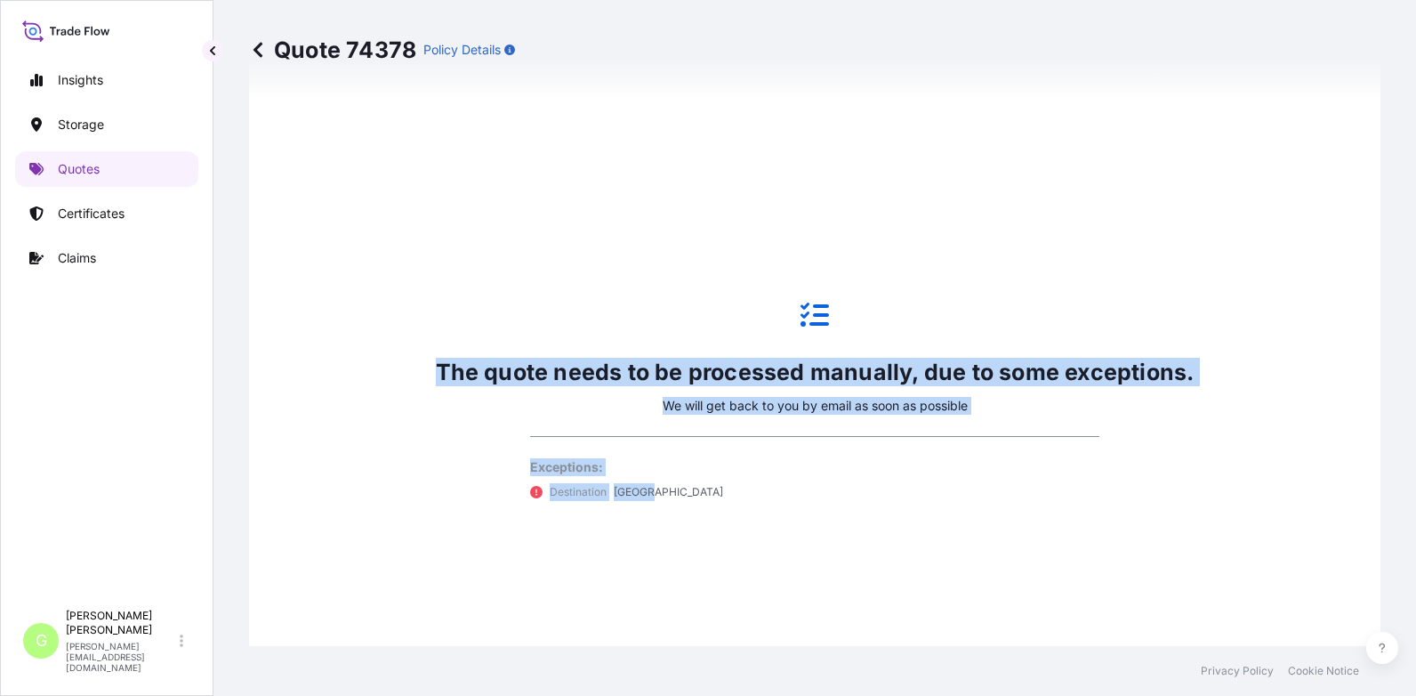
drag, startPoint x: 665, startPoint y: 501, endPoint x: 436, endPoint y: 357, distance: 271.0
click at [436, 357] on div "The quote needs to be processed manually, due to some exceptions. We will get b…" at bounding box center [815, 401] width 759 height 267
drag, startPoint x: 436, startPoint y: 357, endPoint x: 446, endPoint y: 358, distance: 9.8
copy div "The quote needs to be processed manually, due to some exceptions. We will get b…"
